Goal: Task Accomplishment & Management: Use online tool/utility

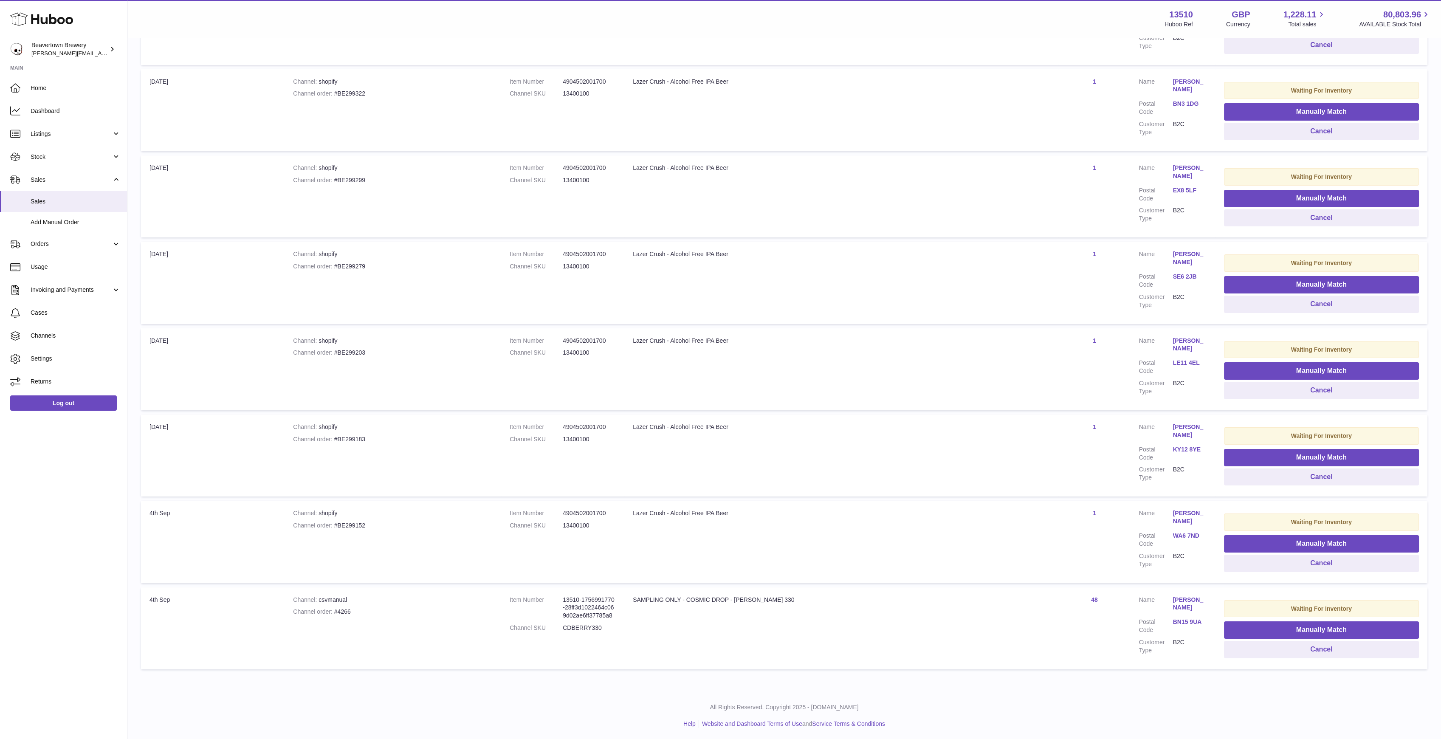
click at [616, 352] on dd "13400100" at bounding box center [589, 353] width 53 height 8
copy dd "13400100"
click at [48, 160] on span "Stock" at bounding box center [71, 157] width 81 height 8
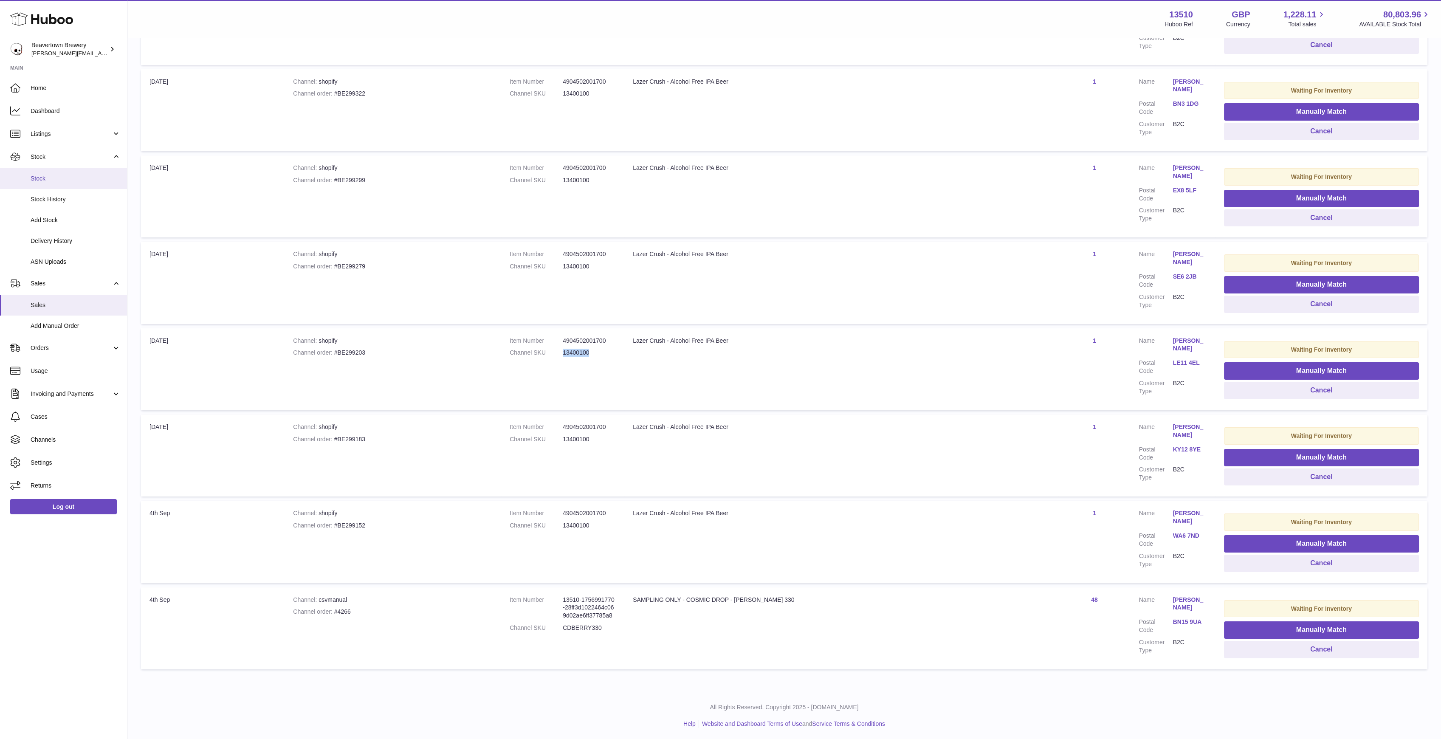
click at [54, 175] on span "Stock" at bounding box center [76, 179] width 90 height 8
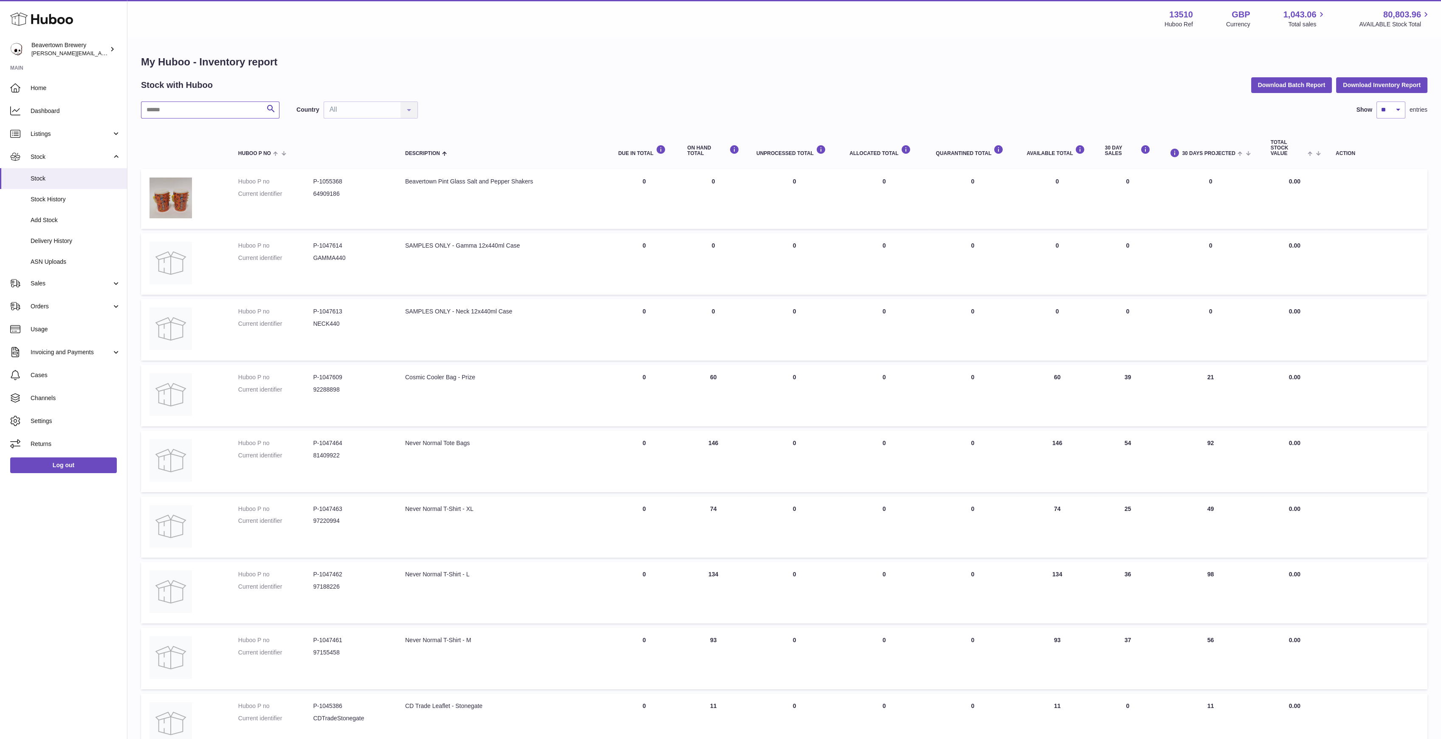
click at [237, 112] on input "text" at bounding box center [210, 110] width 138 height 17
paste input "********"
type input "********"
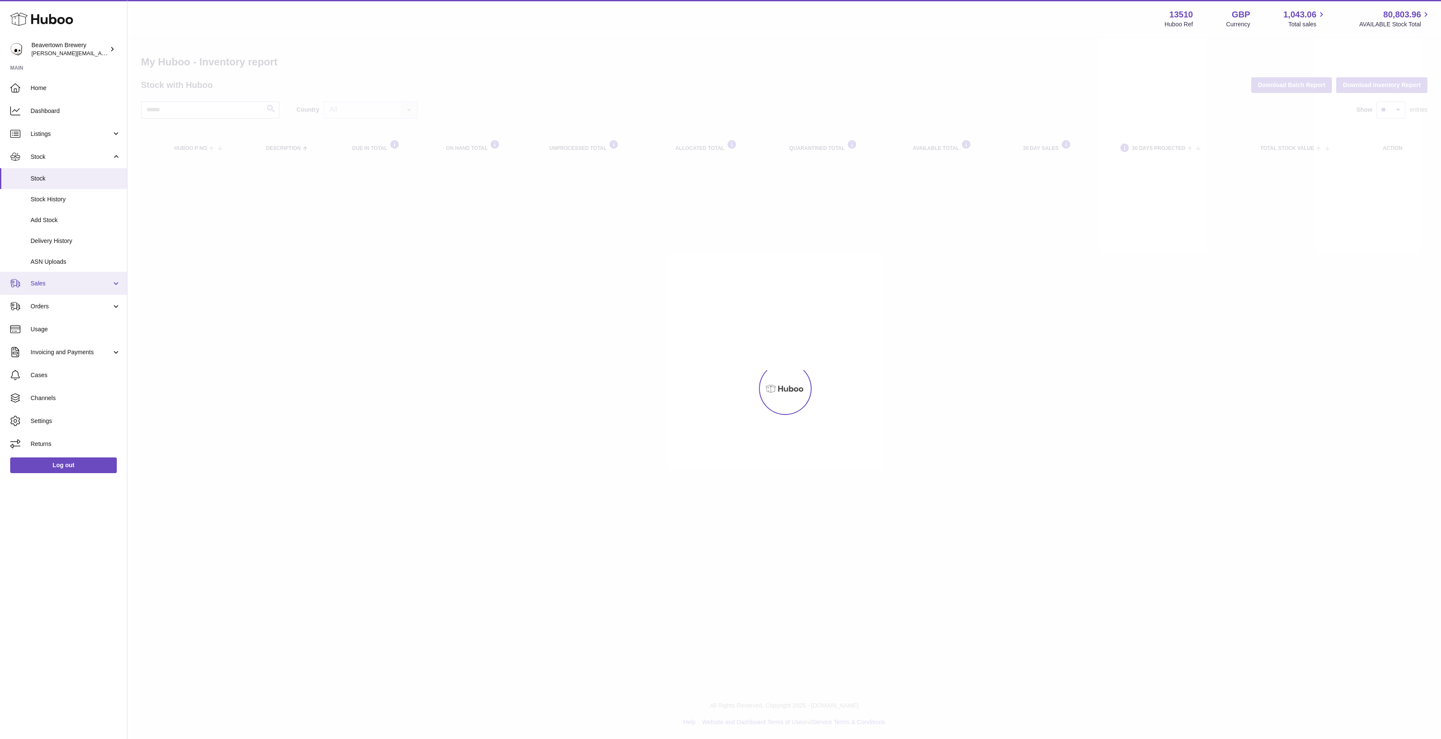
click at [55, 279] on link "Sales" at bounding box center [63, 283] width 127 height 23
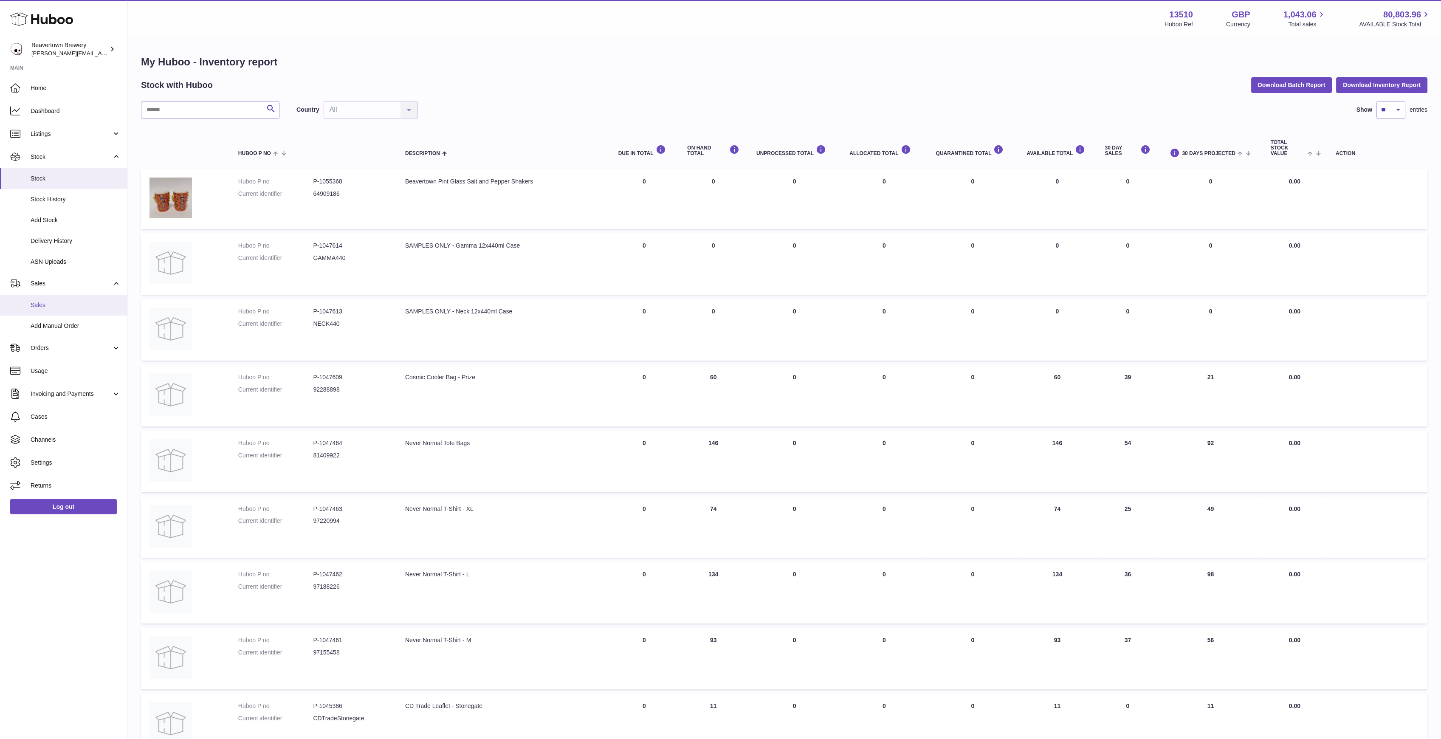
click at [57, 300] on link "Sales" at bounding box center [63, 305] width 127 height 21
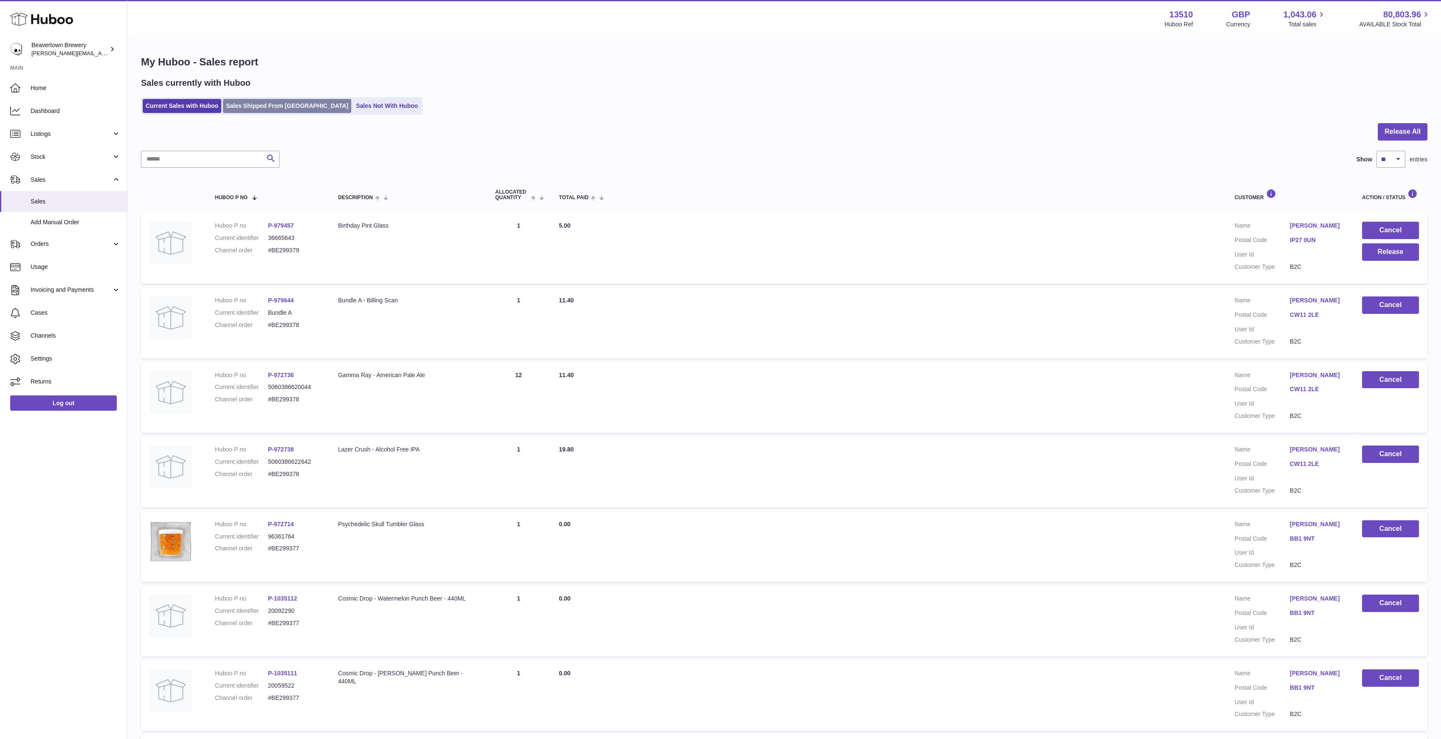
click at [255, 110] on link "Sales Shipped From [GEOGRAPHIC_DATA]" at bounding box center [287, 106] width 128 height 14
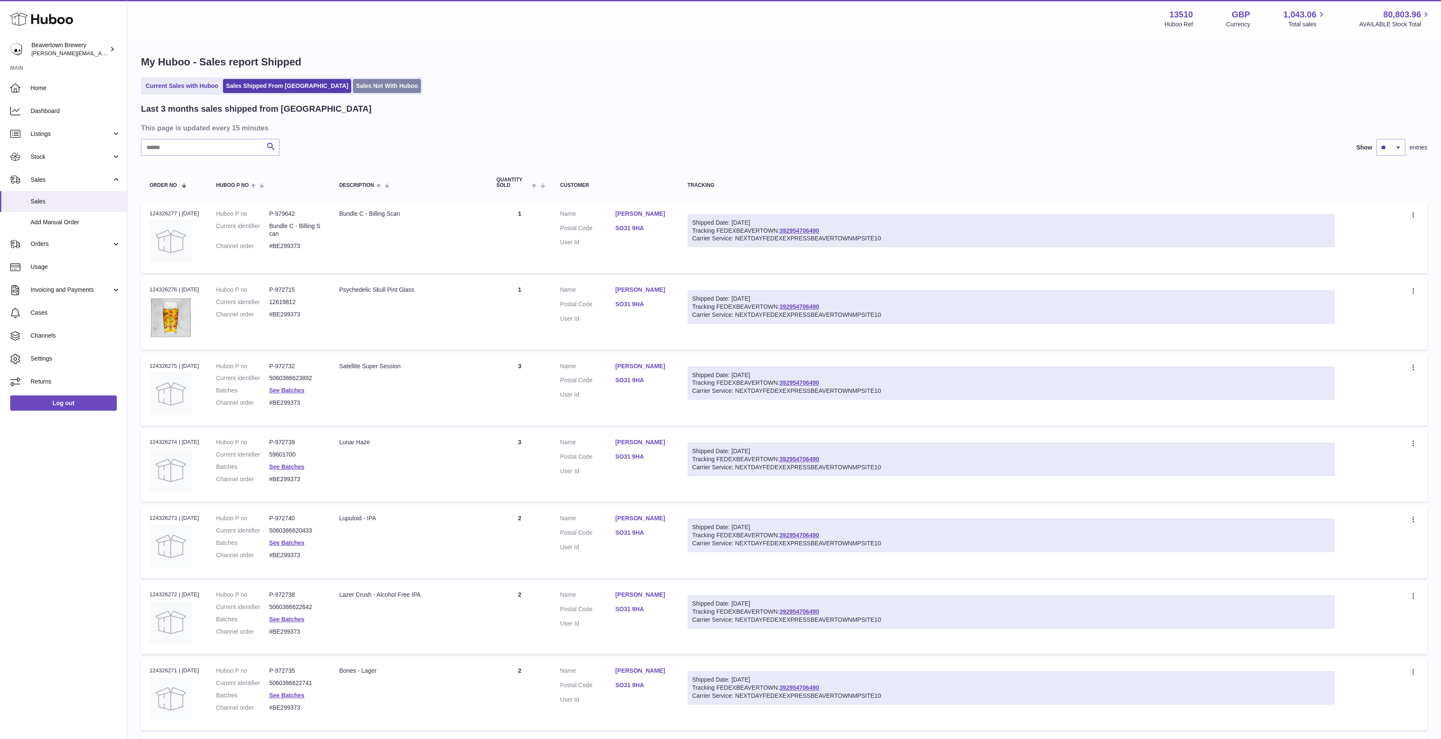
click at [353, 83] on link "Sales Not With Huboo" at bounding box center [387, 86] width 68 height 14
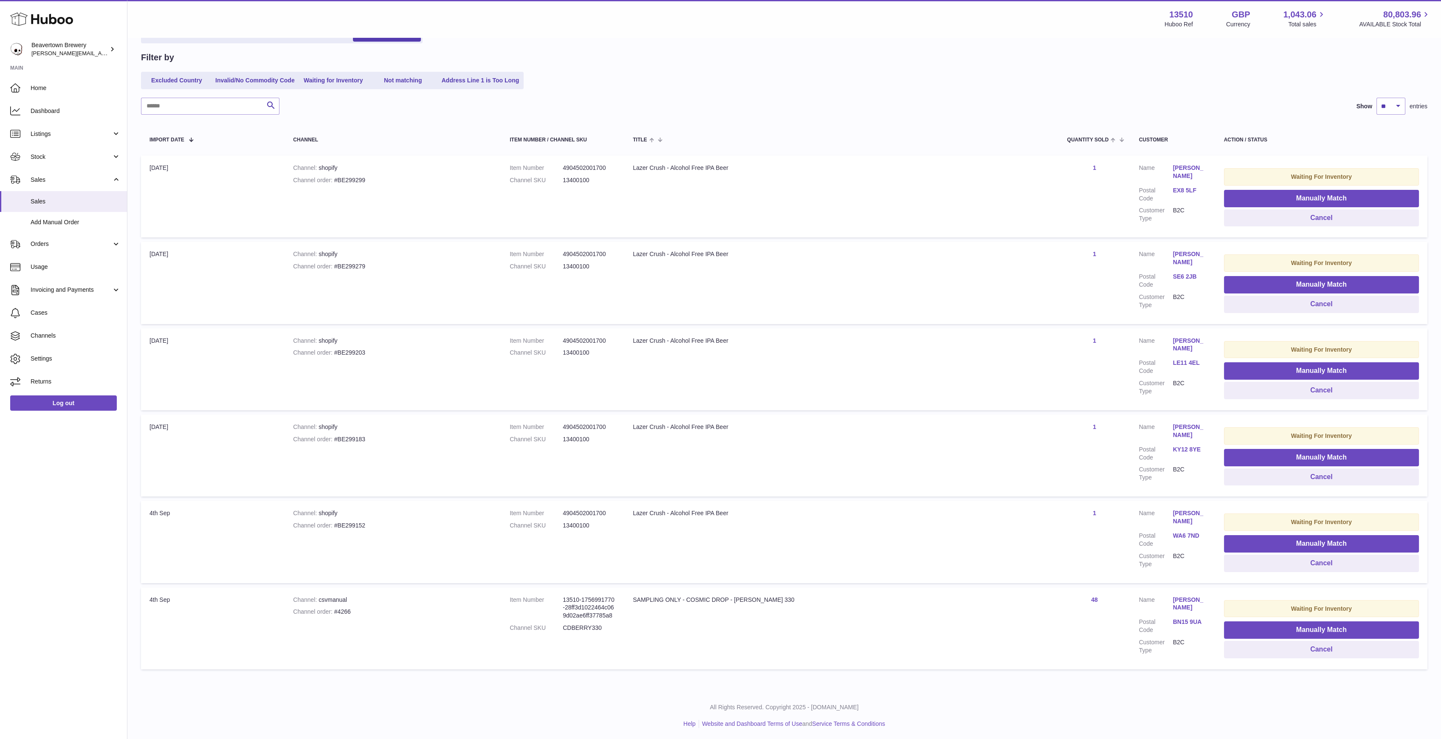
scroll to position [72, 0]
click at [1224, 630] on button "Manually Match" at bounding box center [1321, 629] width 195 height 17
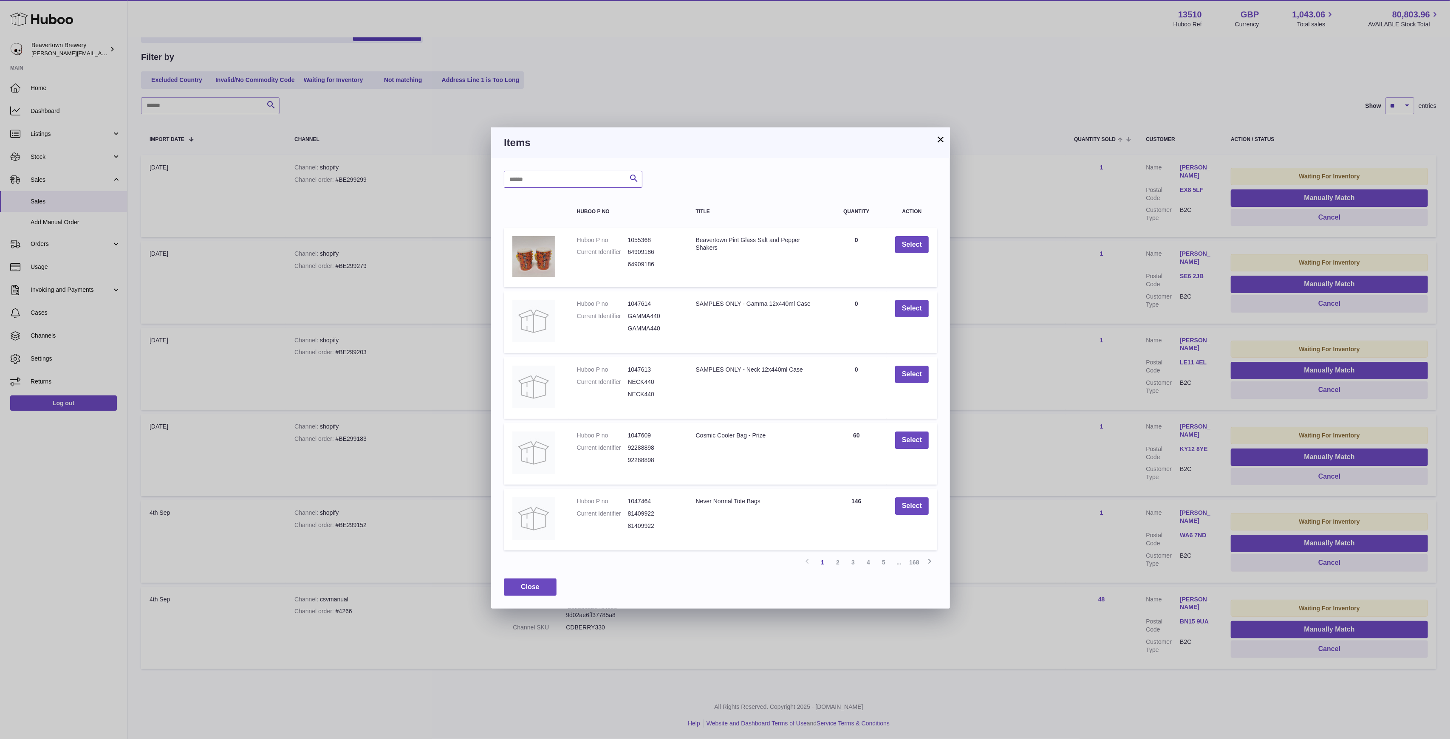
click at [557, 179] on input "text" at bounding box center [573, 179] width 138 height 17
type input "*"
click at [937, 138] on button "×" at bounding box center [940, 139] width 10 height 10
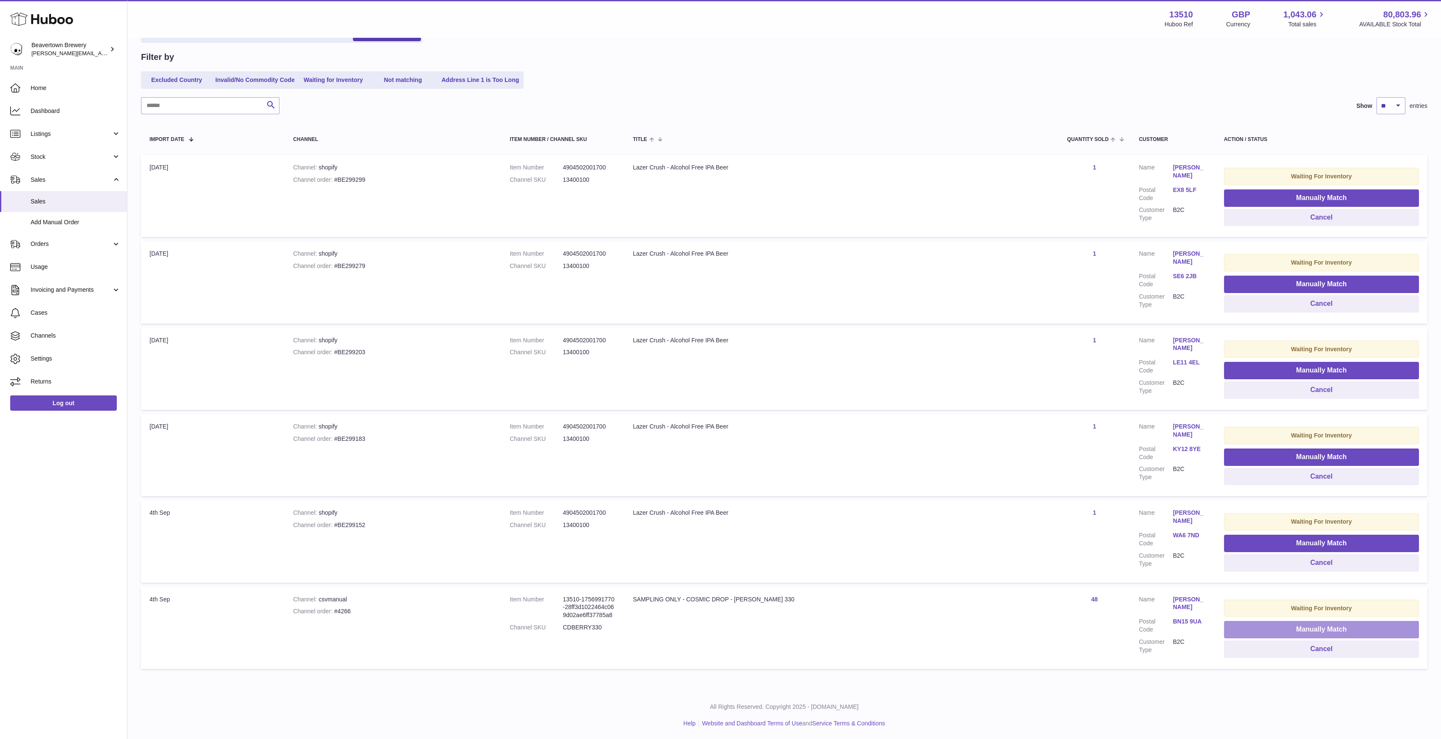
click at [1244, 623] on button "Manually Match" at bounding box center [1321, 629] width 195 height 17
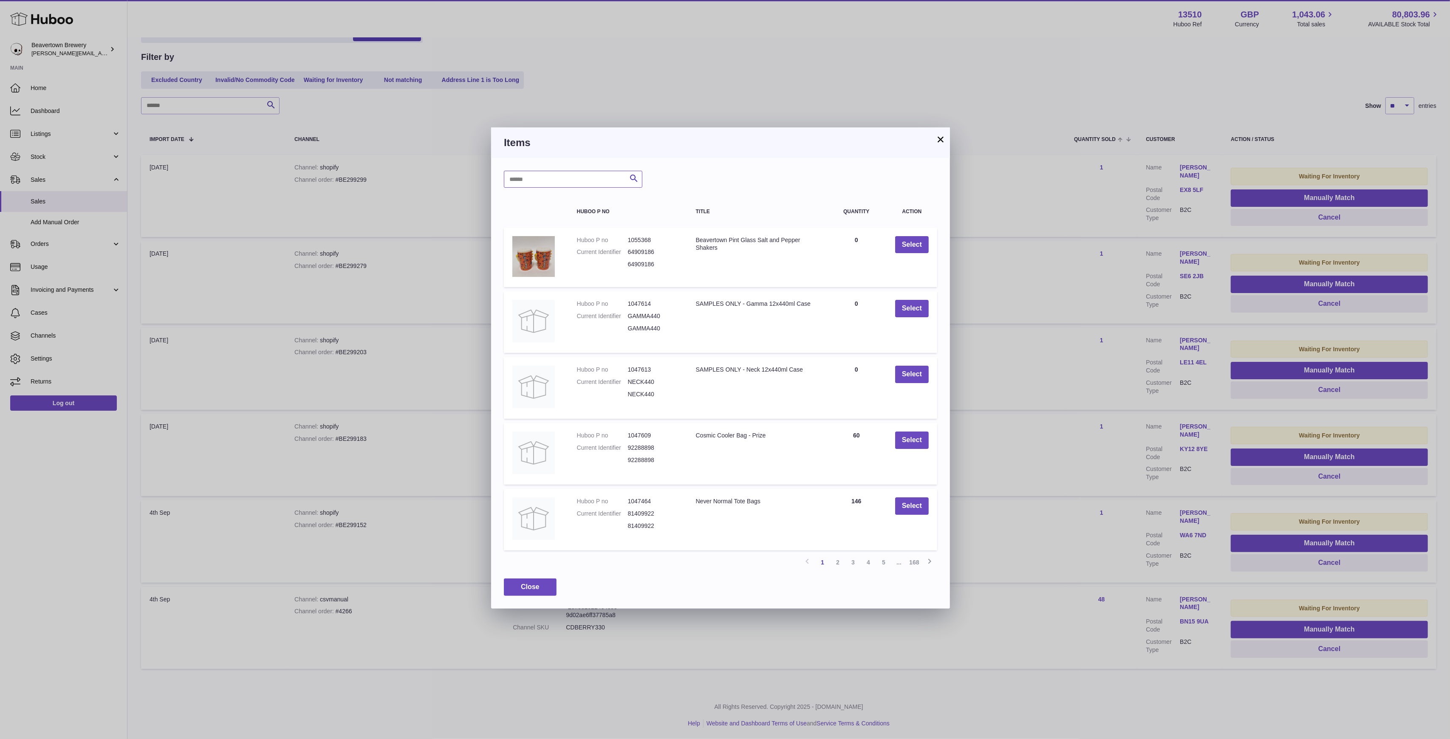
click at [599, 179] on input "text" at bounding box center [573, 179] width 138 height 17
type input "*****"
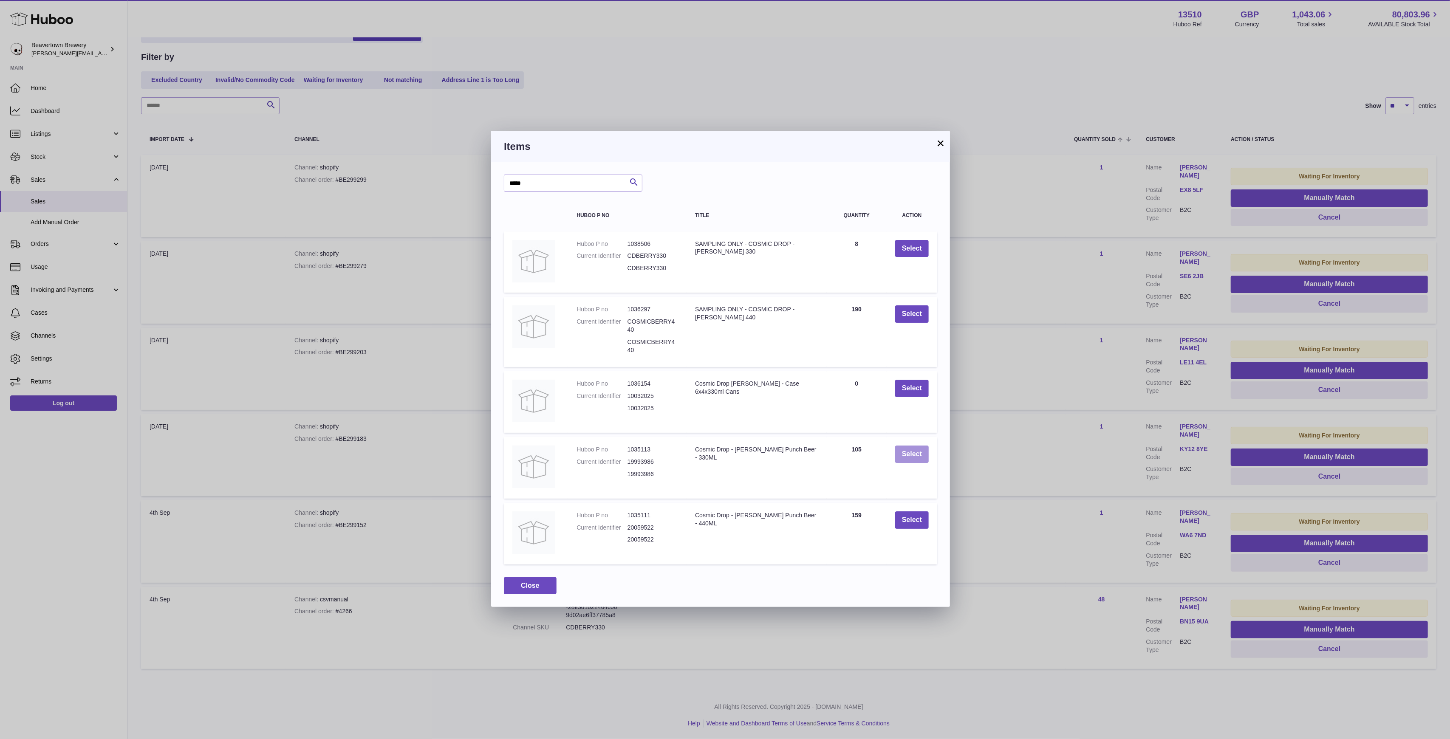
click at [923, 454] on button "Select" at bounding box center [912, 454] width 34 height 17
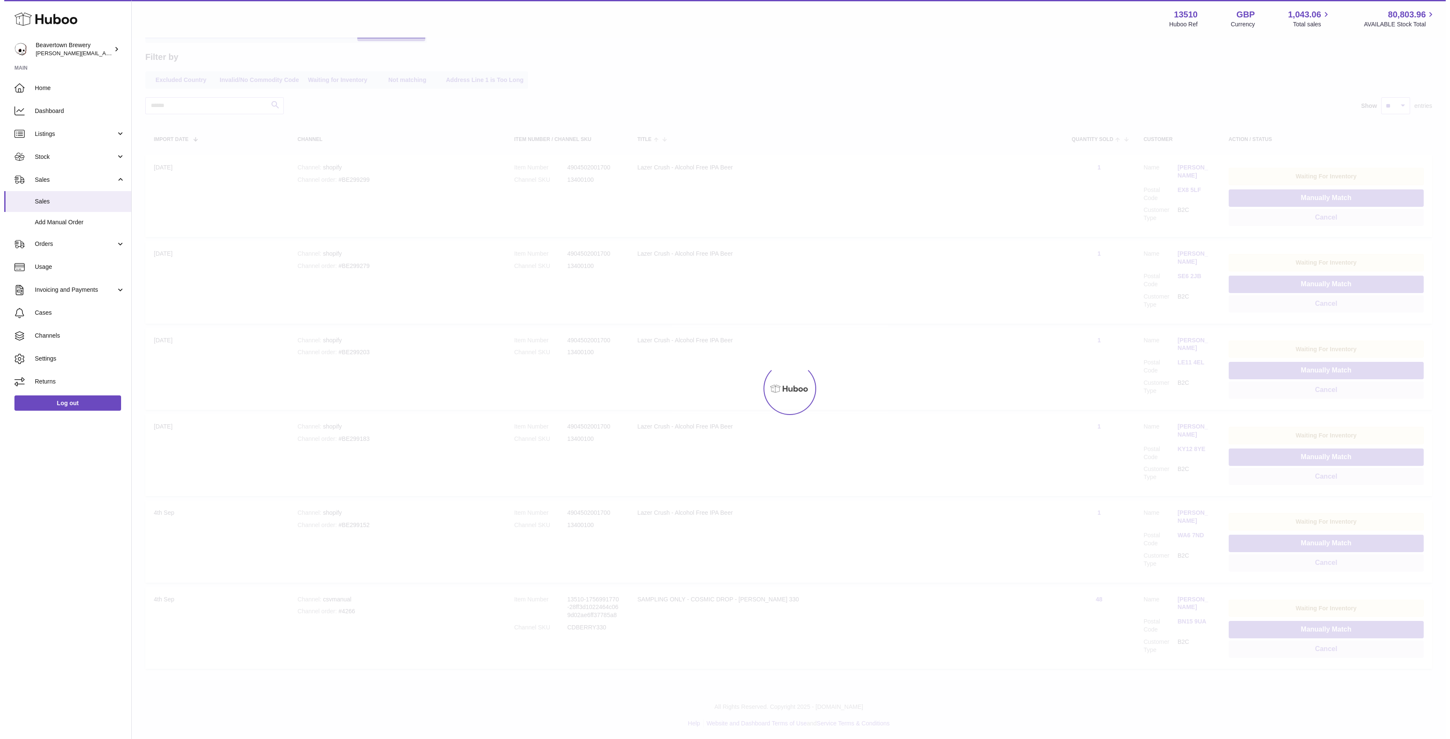
scroll to position [0, 0]
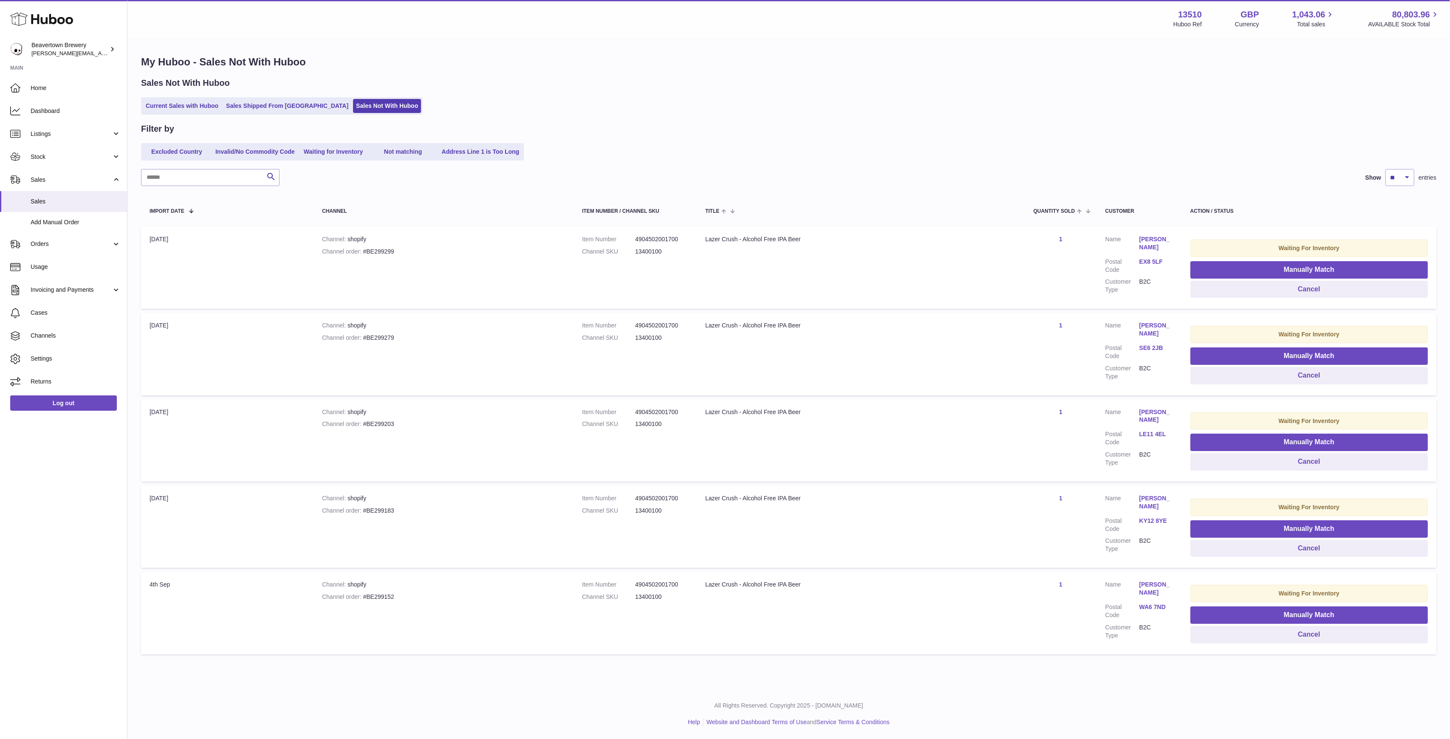
click at [649, 256] on dl "Item Number 4904502001700 Channel SKU 13400100" at bounding box center [635, 247] width 106 height 25
copy dd "13400100"
click at [1235, 258] on td "Waiting For Inventory Manually Match Cancel" at bounding box center [1309, 268] width 254 height 82
click at [1237, 263] on button "Manually Match" at bounding box center [1308, 269] width 237 height 17
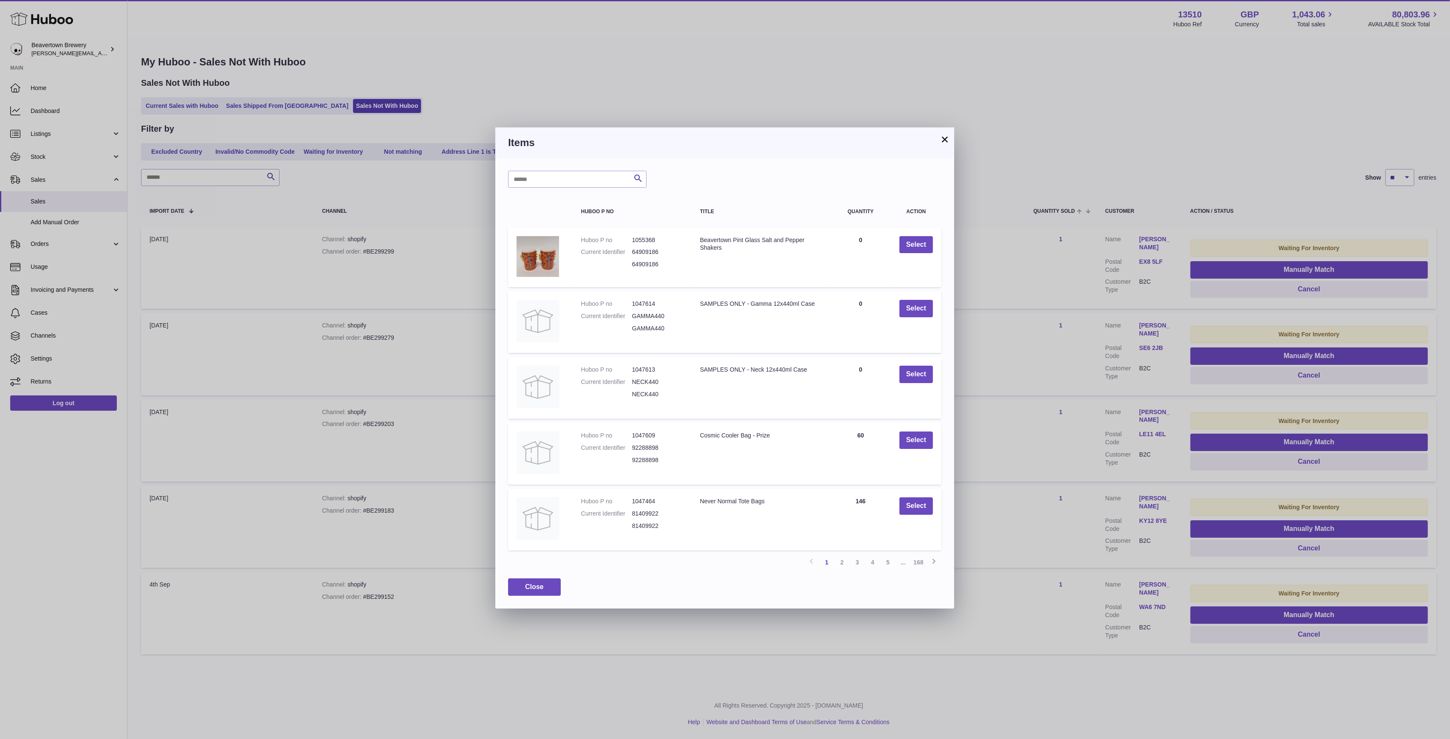
click at [542, 192] on div "Search Huboo P no Title Quantity Action Huboo P no 1055368 Current Identifier 6…" at bounding box center [724, 383] width 459 height 450
click at [538, 189] on div "Search Huboo P no Title Quantity Action Huboo P no 1055368 Current Identifier 6…" at bounding box center [724, 383] width 459 height 450
click at [530, 186] on input "text" at bounding box center [577, 179] width 138 height 17
type input "**********"
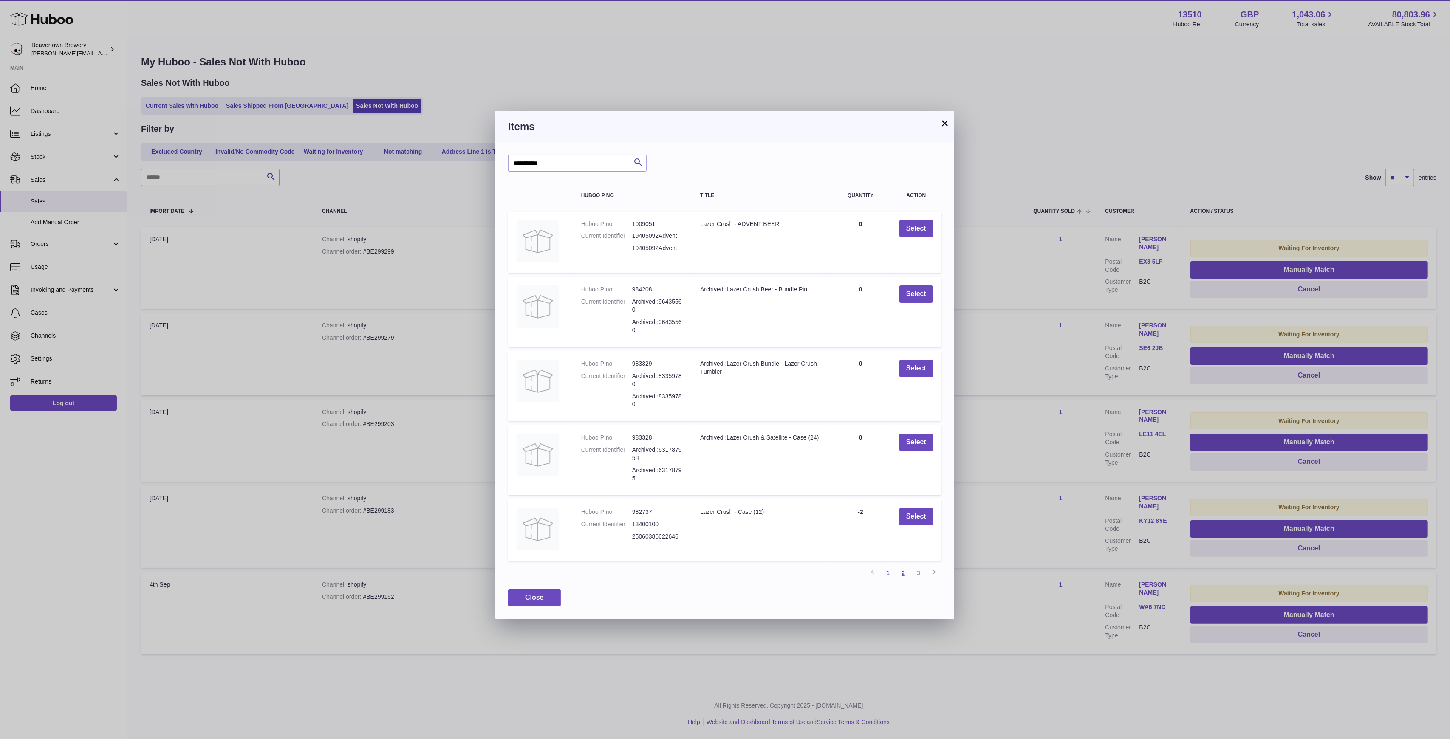
click at [902, 581] on link "2" at bounding box center [903, 572] width 15 height 15
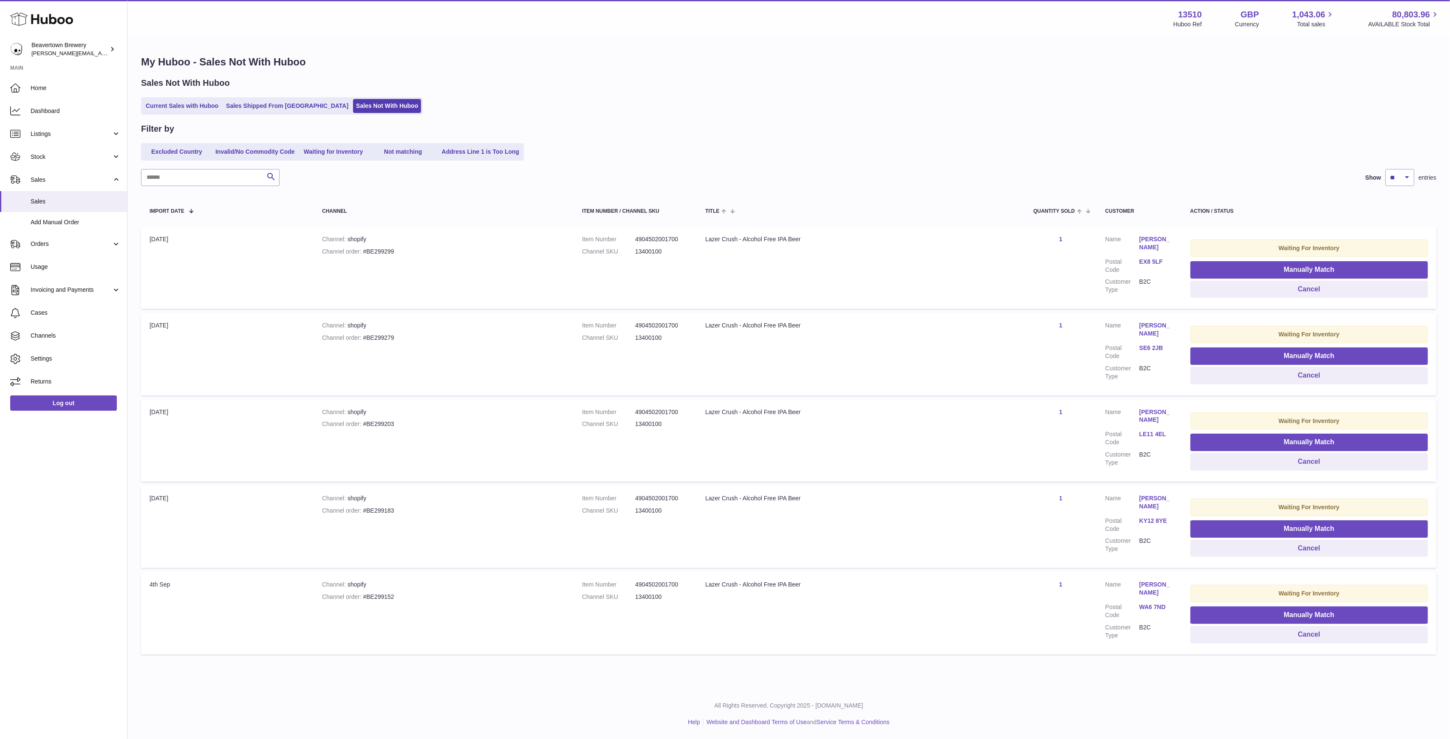
click at [852, 90] on div at bounding box center [725, 369] width 1450 height 739
